Goal: Task Accomplishment & Management: Manage account settings

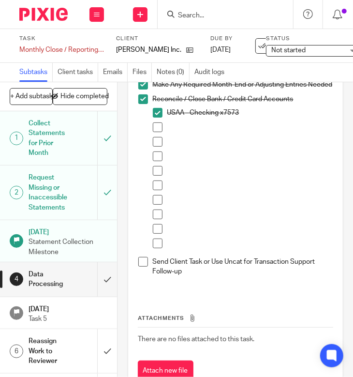
scroll to position [233, 0]
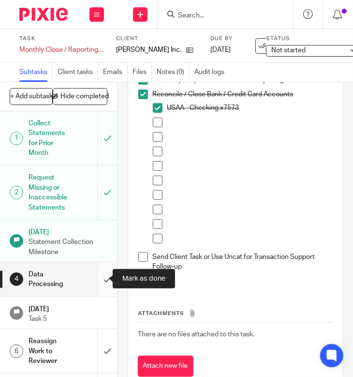
click at [91, 289] on input "submit" at bounding box center [58, 279] width 117 height 34
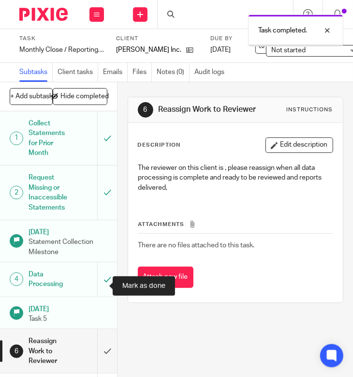
scroll to position [64, 0]
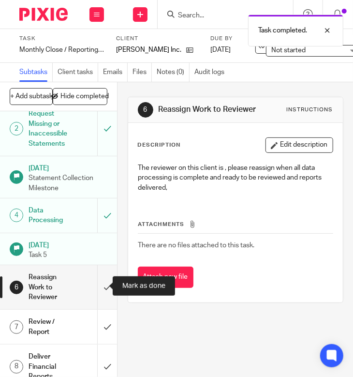
click at [95, 290] on input "submit" at bounding box center [58, 287] width 117 height 44
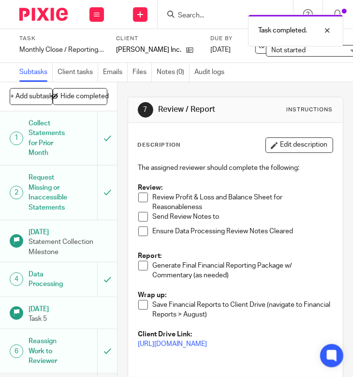
click at [285, 52] on span "Not started" at bounding box center [289, 50] width 34 height 7
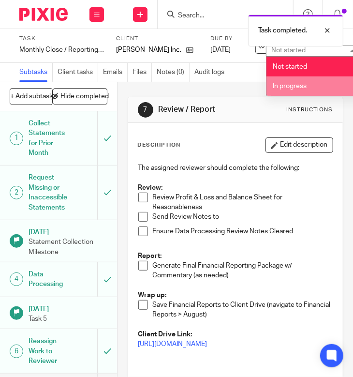
click at [287, 87] on span "In progress" at bounding box center [290, 86] width 34 height 7
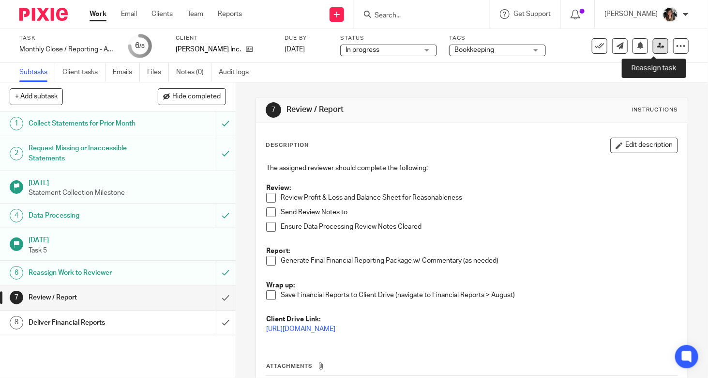
click at [353, 42] on icon at bounding box center [660, 45] width 7 height 7
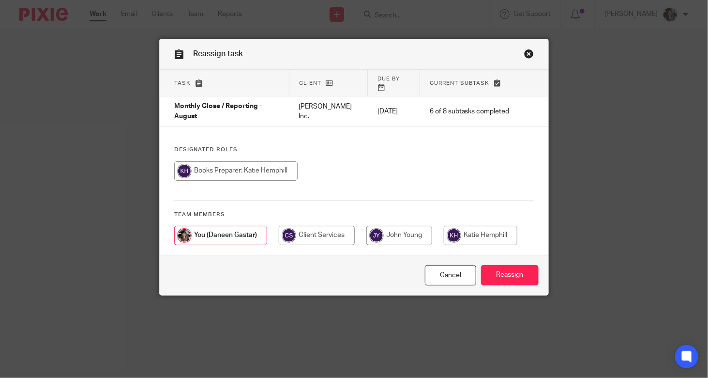
click at [469, 233] on input "radio" at bounding box center [481, 235] width 74 height 19
radio input "true"
click at [504, 268] on input "Reassign" at bounding box center [510, 275] width 58 height 21
